Goal: Transaction & Acquisition: Register for event/course

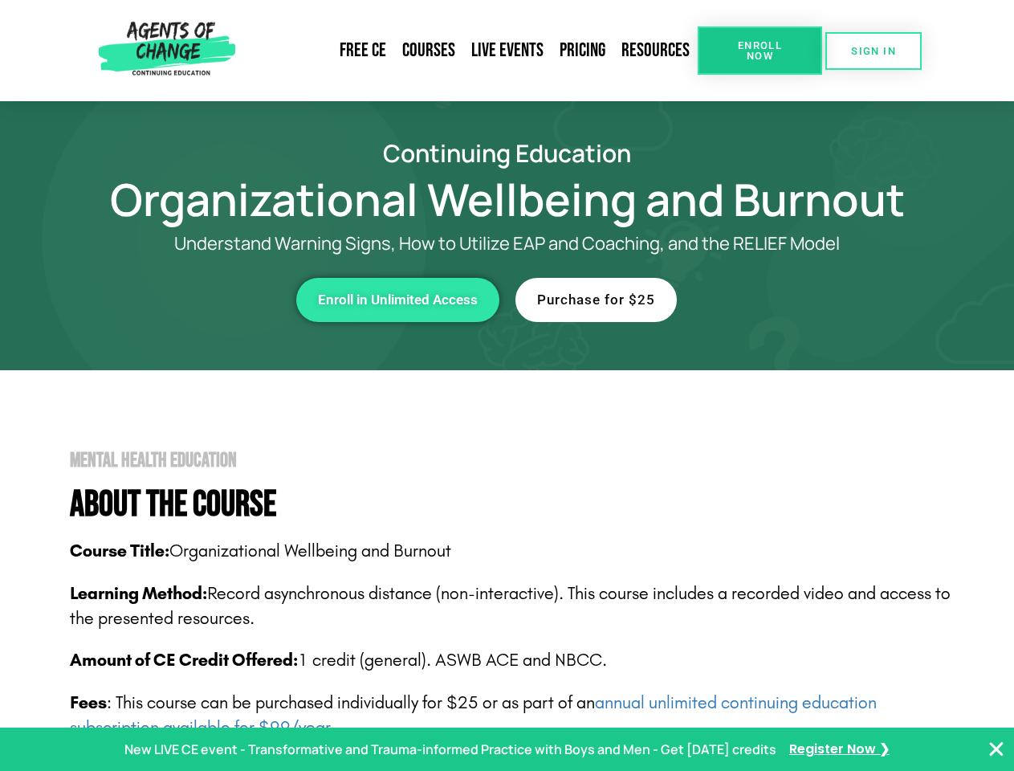
click at [656, 51] on link "Resources" at bounding box center [655, 50] width 84 height 37
click at [759, 51] on span "Enroll Now" at bounding box center [759, 50] width 73 height 21
